Goal: Complete application form

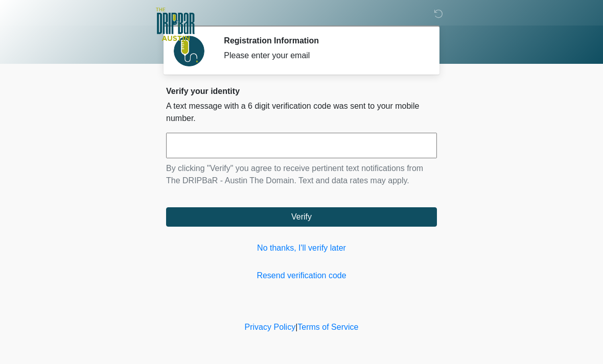
click at [314, 246] on link "No thanks, I'll verify later" at bounding box center [301, 248] width 271 height 12
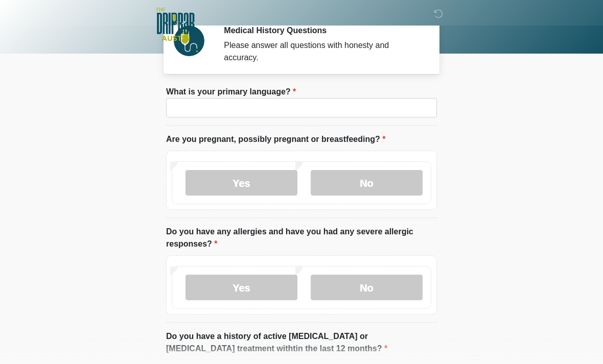
scroll to position [10, 0]
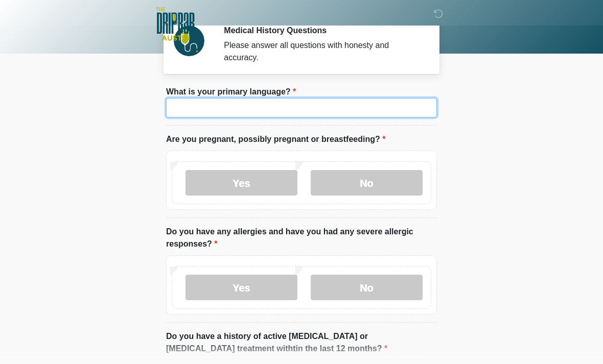
click at [388, 111] on input "What is your primary language?" at bounding box center [301, 108] width 271 height 19
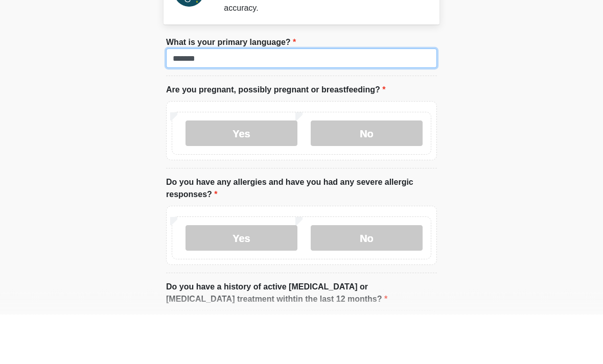
type input "*******"
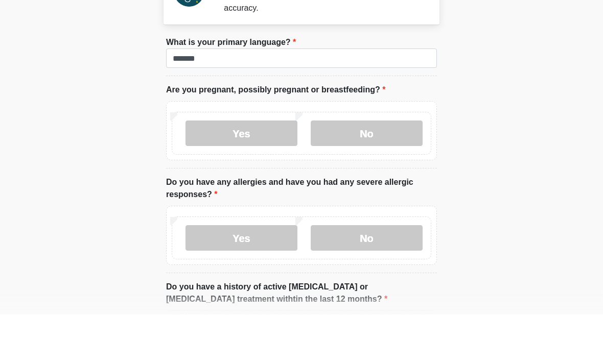
click at [404, 171] on label "No" at bounding box center [367, 184] width 112 height 26
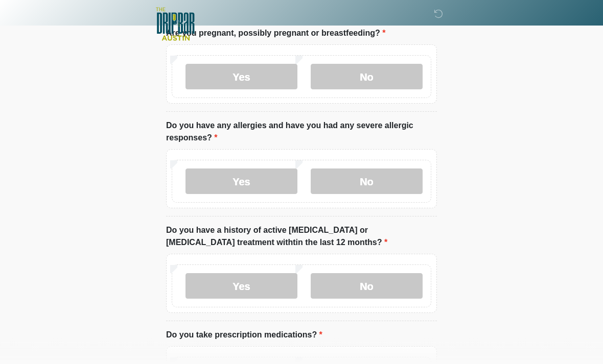
scroll to position [121, 0]
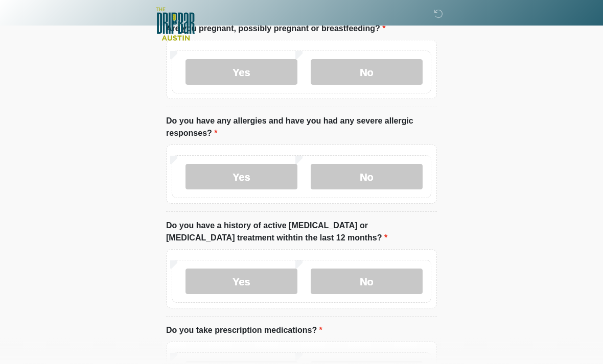
click at [409, 181] on label "No" at bounding box center [367, 178] width 112 height 26
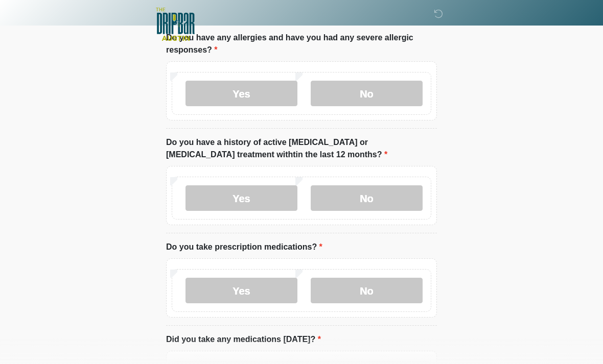
scroll to position [205, 0]
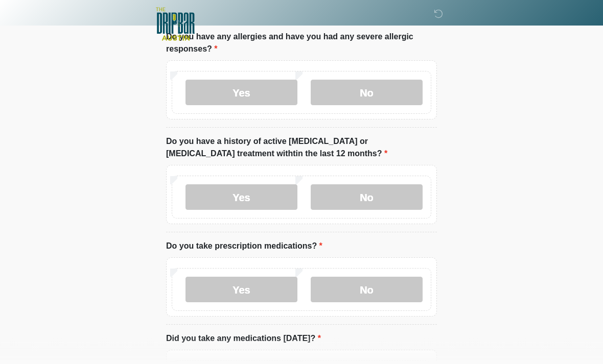
click at [402, 195] on label "No" at bounding box center [367, 198] width 112 height 26
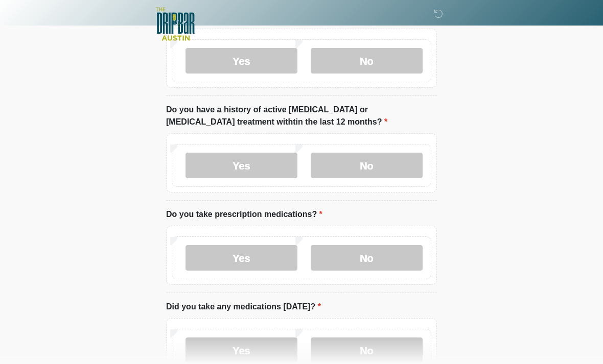
scroll to position [272, 0]
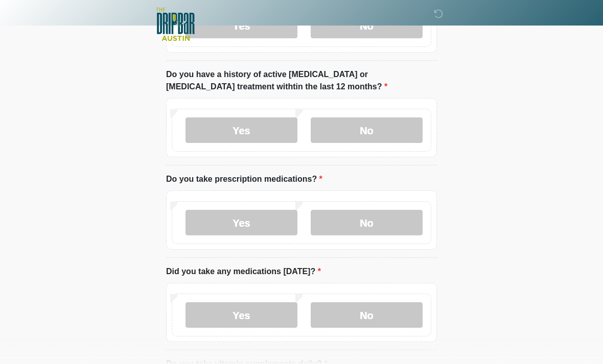
click at [397, 231] on label "No" at bounding box center [367, 223] width 112 height 26
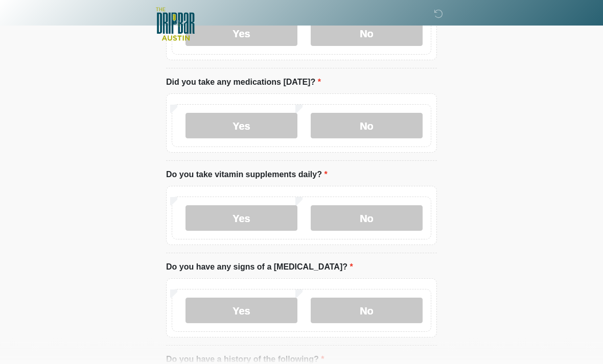
scroll to position [464, 0]
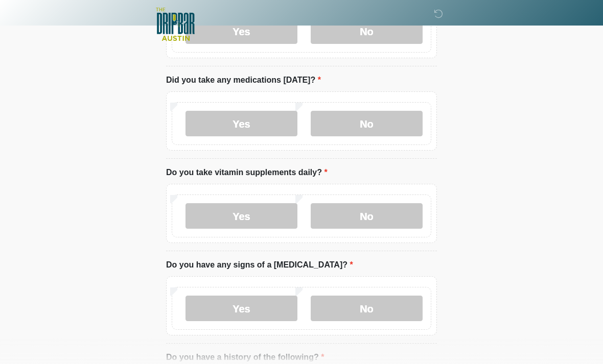
click at [394, 125] on label "No" at bounding box center [367, 124] width 112 height 26
click at [394, 221] on label "No" at bounding box center [367, 216] width 112 height 26
click at [394, 310] on label "No" at bounding box center [367, 309] width 112 height 26
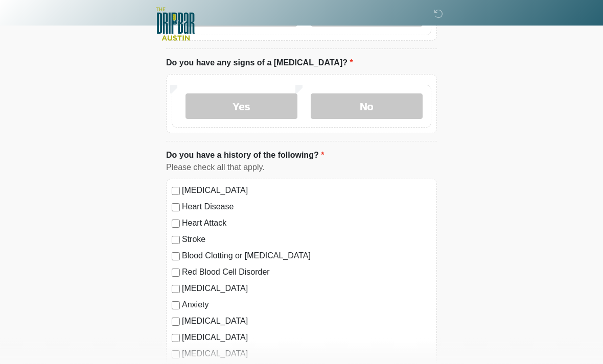
scroll to position [707, 0]
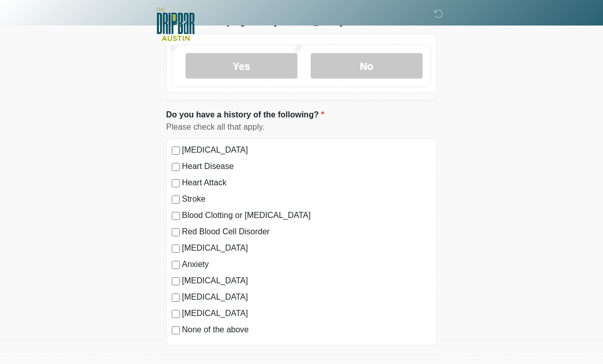
click at [236, 329] on label "None of the above" at bounding box center [306, 330] width 249 height 12
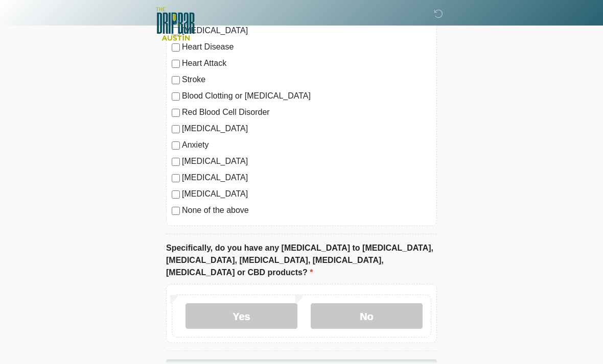
scroll to position [849, 0]
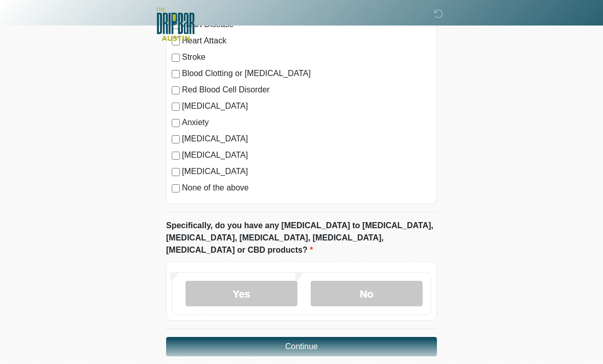
click at [400, 281] on label "No" at bounding box center [367, 294] width 112 height 26
click at [402, 337] on button "Continue" at bounding box center [301, 346] width 271 height 19
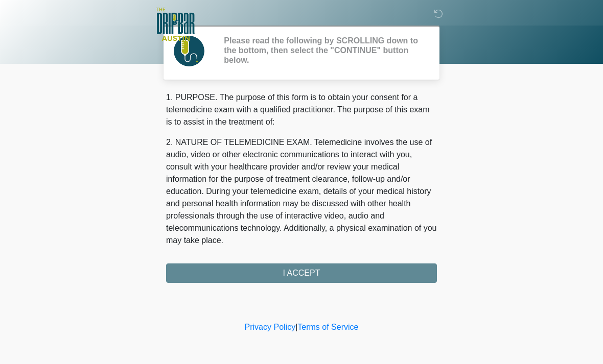
scroll to position [0, 0]
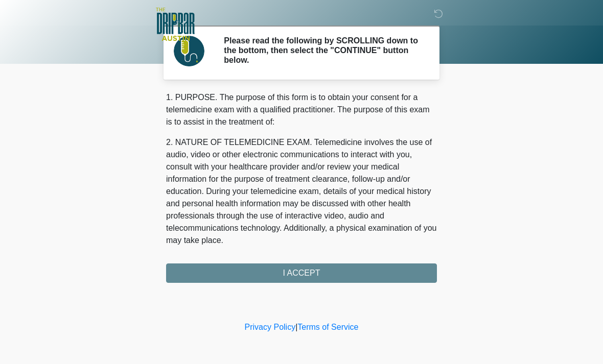
click at [409, 272] on div "1. PURPOSE. The purpose of this form is to obtain your consent for a telemedici…" at bounding box center [301, 187] width 271 height 192
click at [342, 275] on div "1. PURPOSE. The purpose of this form is to obtain your consent for a telemedici…" at bounding box center [301, 187] width 271 height 192
click at [378, 270] on div "1. PURPOSE. The purpose of this form is to obtain your consent for a telemedici…" at bounding box center [301, 187] width 271 height 192
click at [317, 276] on div "1. PURPOSE. The purpose of this form is to obtain your consent for a telemedici…" at bounding box center [301, 187] width 271 height 192
click at [319, 269] on div "1. PURPOSE. The purpose of this form is to obtain your consent for a telemedici…" at bounding box center [301, 187] width 271 height 192
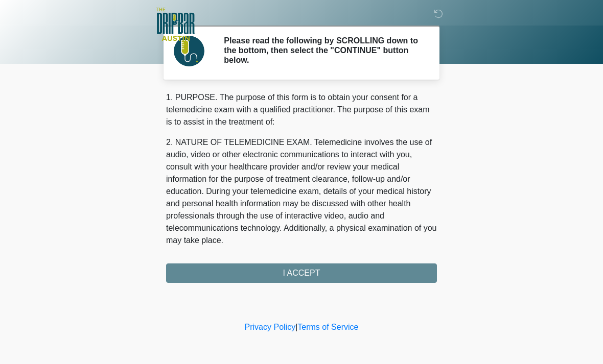
click at [285, 270] on div "1. PURPOSE. The purpose of this form is to obtain your consent for a telemedici…" at bounding box center [301, 187] width 271 height 192
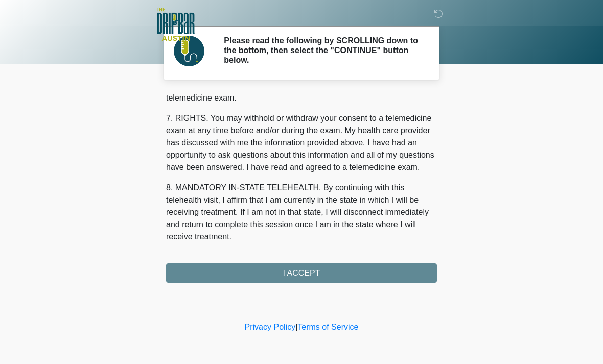
scroll to position [445, 0]
click at [319, 269] on button "I ACCEPT" at bounding box center [301, 273] width 271 height 19
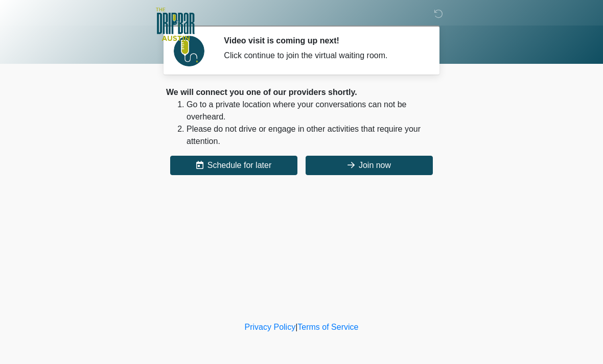
click at [371, 161] on button "Join now" at bounding box center [369, 165] width 127 height 19
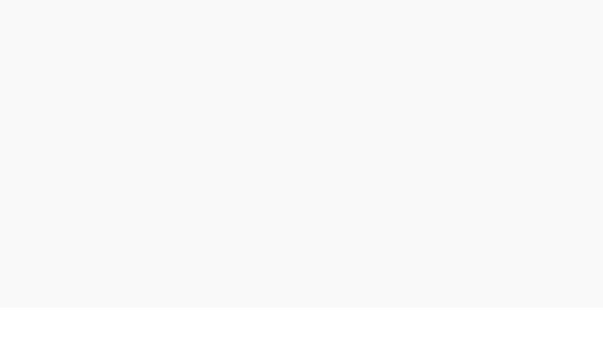
scroll to position [3, 0]
